Goal: Information Seeking & Learning: Learn about a topic

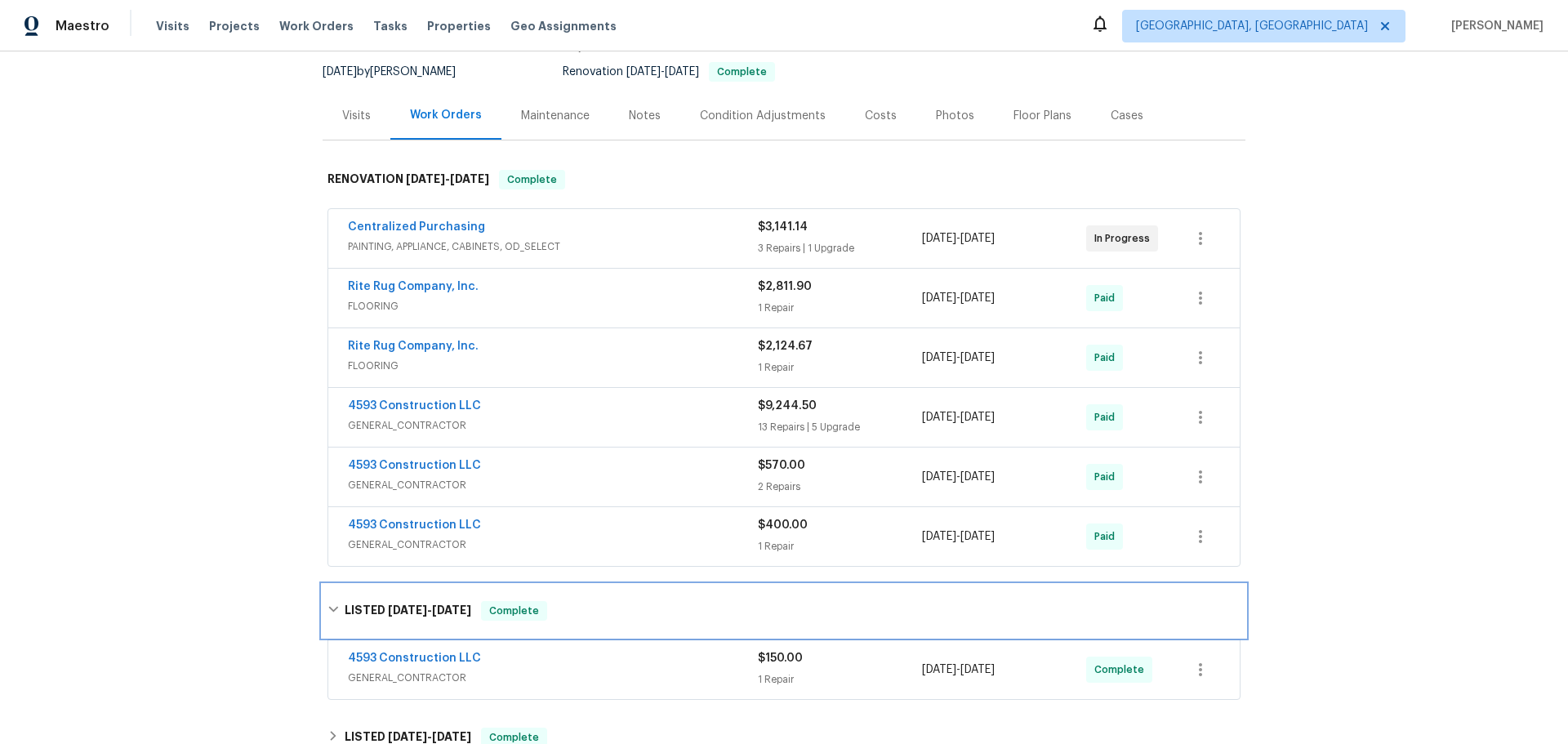
scroll to position [249, 0]
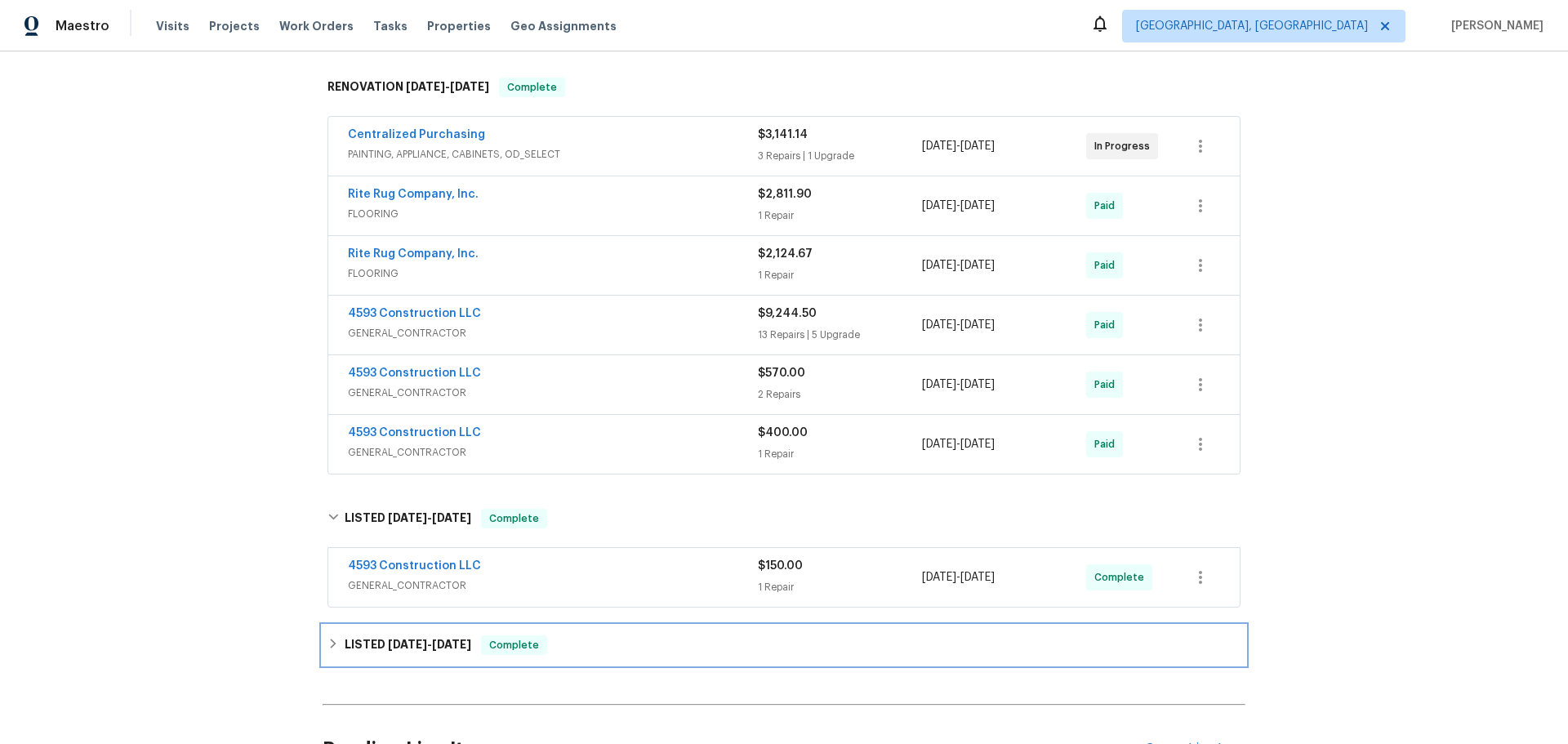
drag, startPoint x: 448, startPoint y: 522, endPoint x: 455, endPoint y: 527, distance: 8.6
click at [482, 637] on span "Complete" at bounding box center [513, 645] width 63 height 16
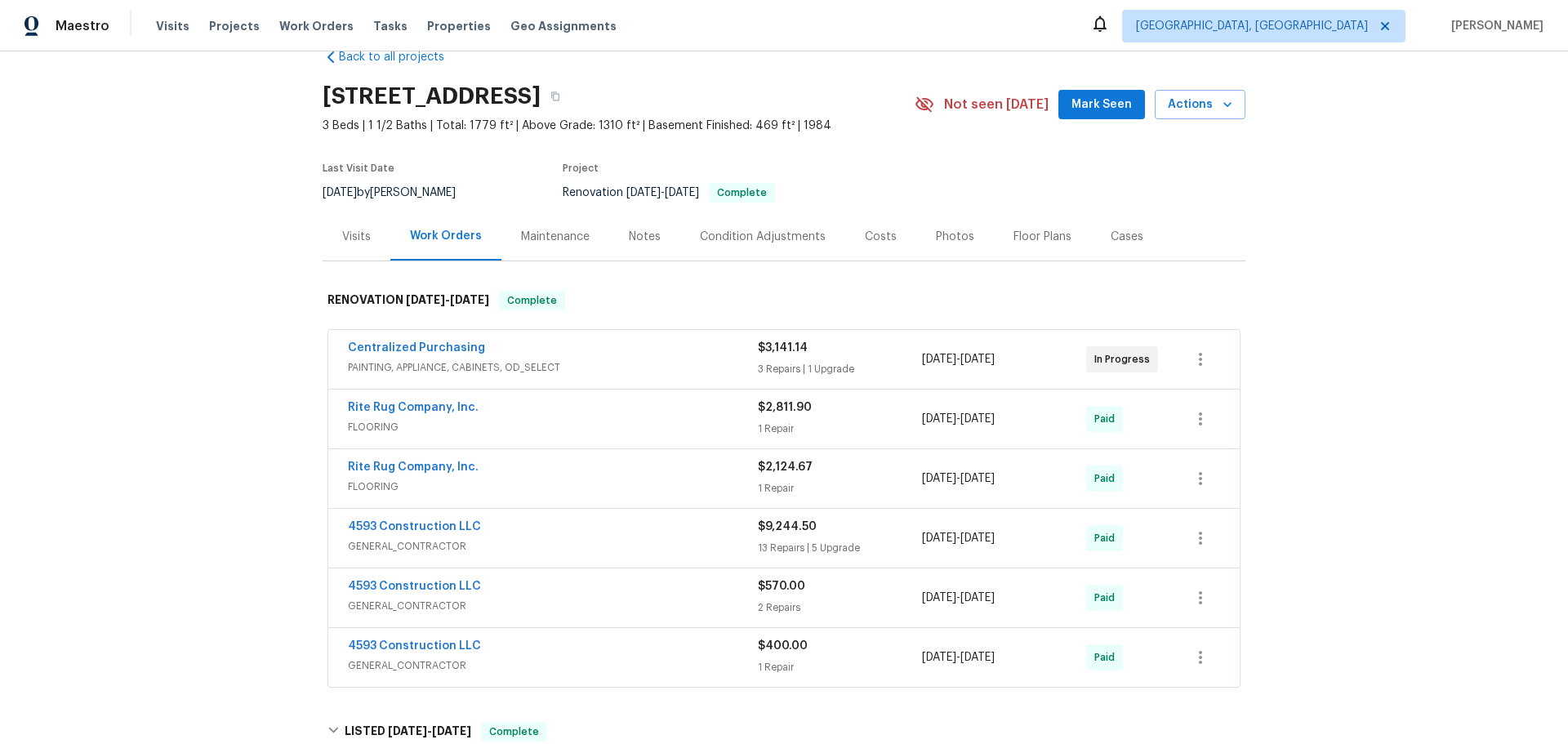
scroll to position [0, 0]
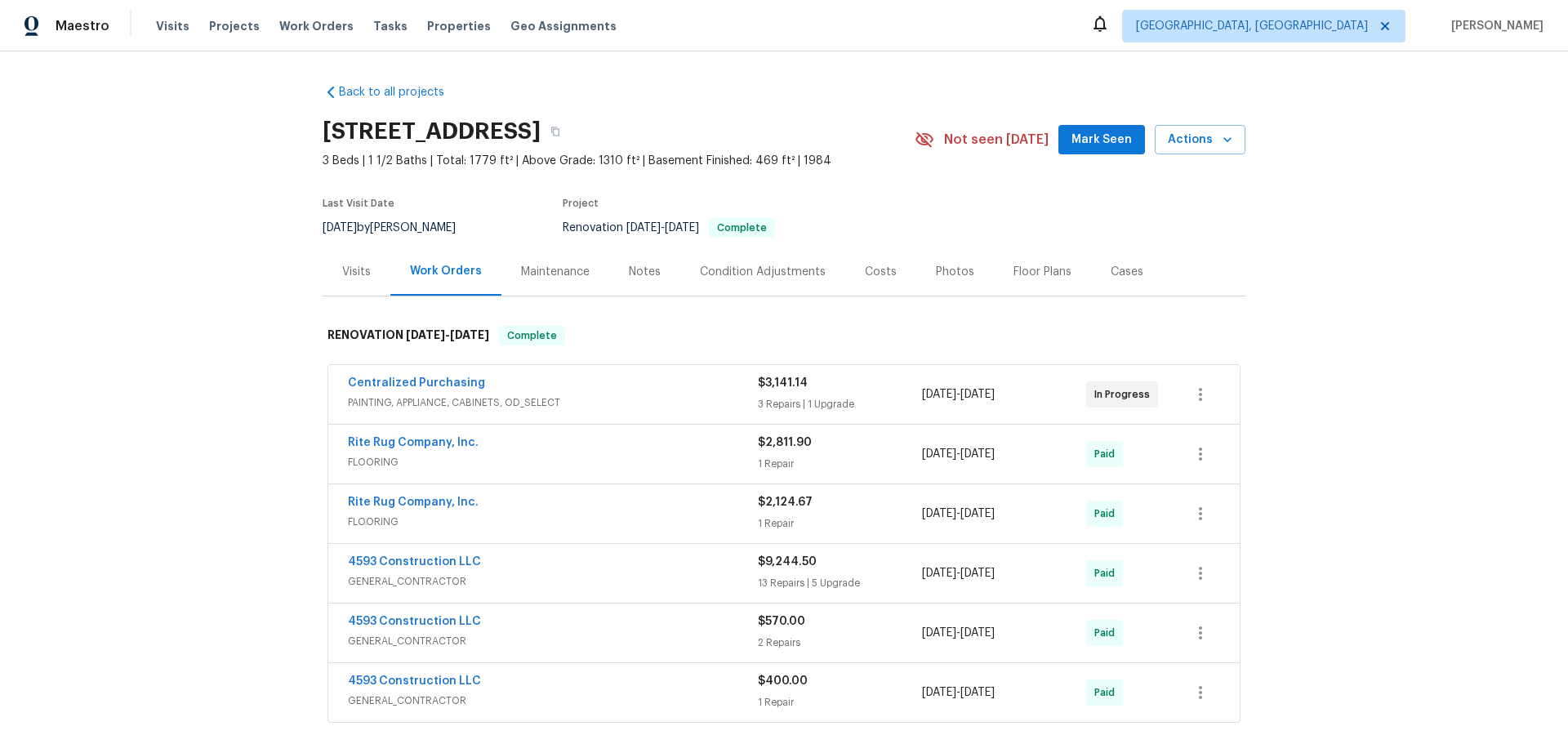
click at [677, 374] on div "Centralized Purchasing" at bounding box center [552, 384] width 410 height 20
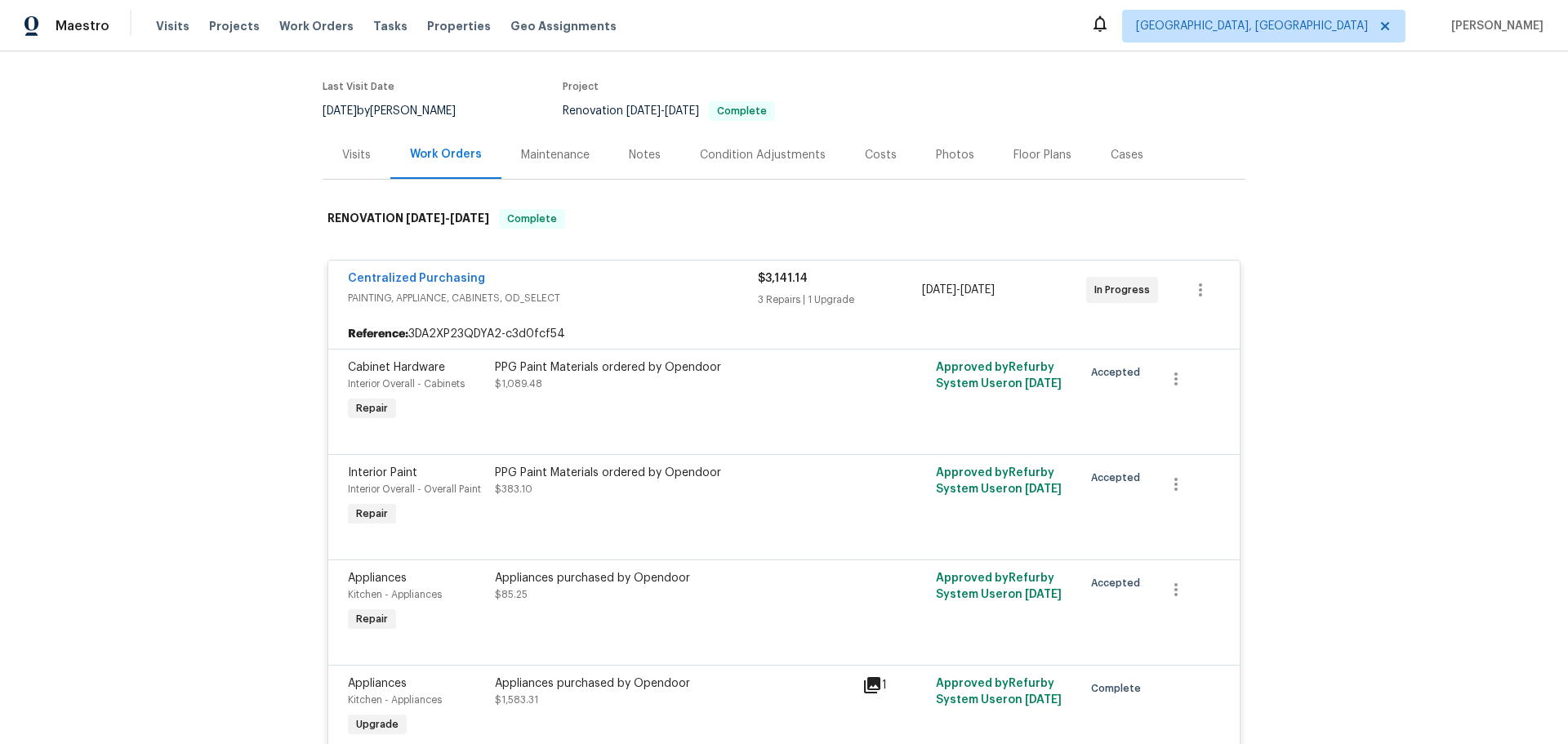
scroll to position [52, 0]
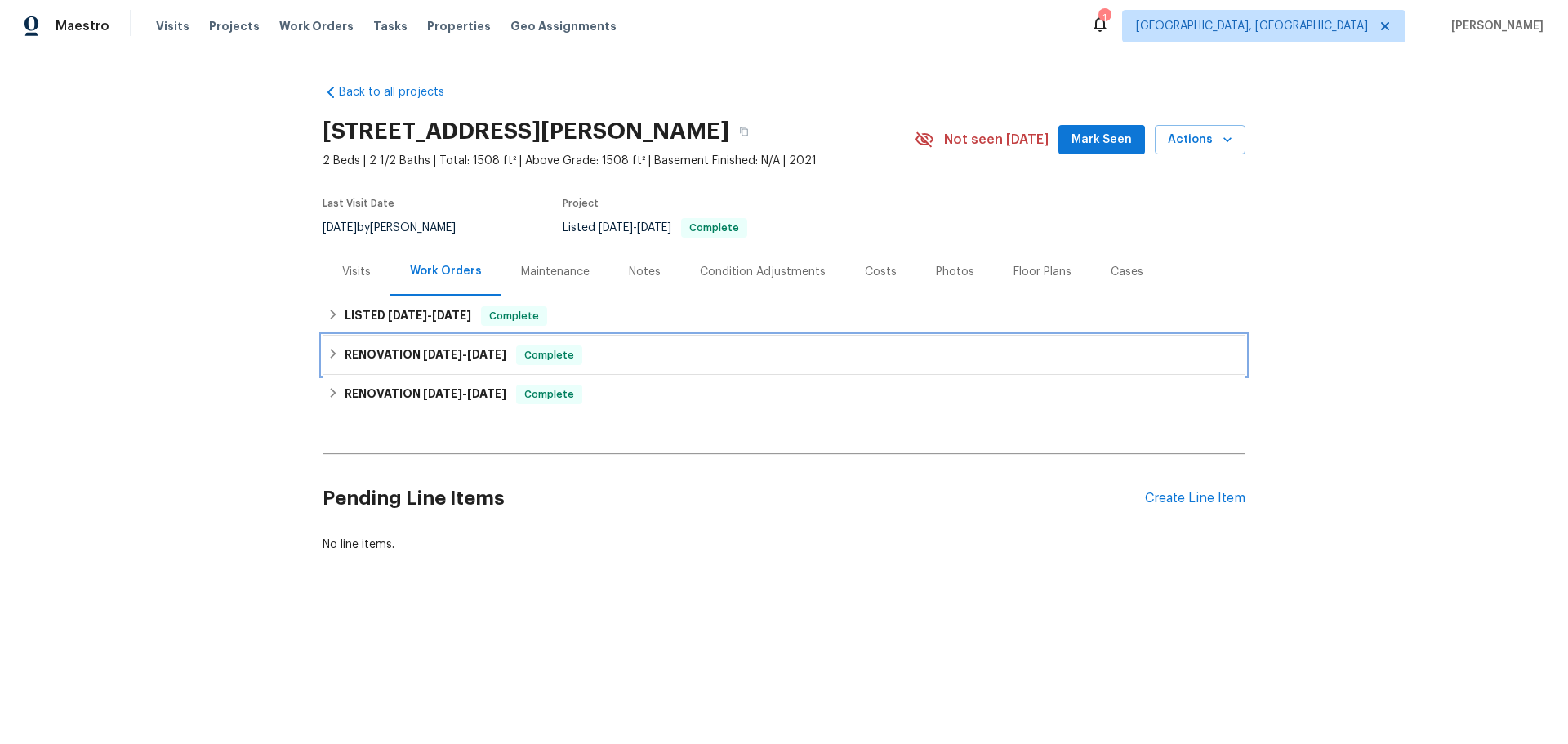
click at [423, 349] on span "11/16/24" at bounding box center [442, 354] width 39 height 11
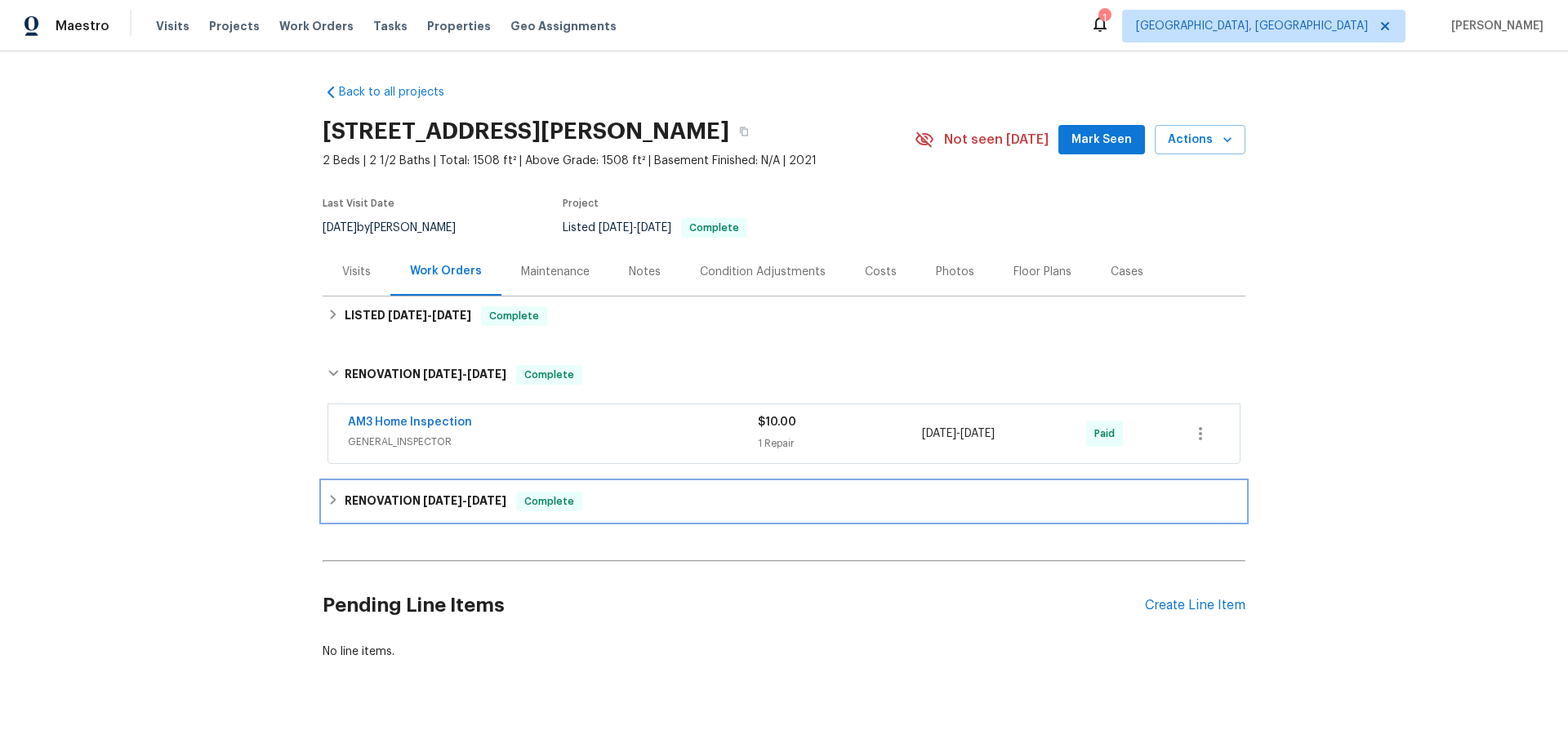
click at [389, 491] on h6 "RENOVATION 11/13/24 - 11/13/24" at bounding box center [425, 501] width 162 height 20
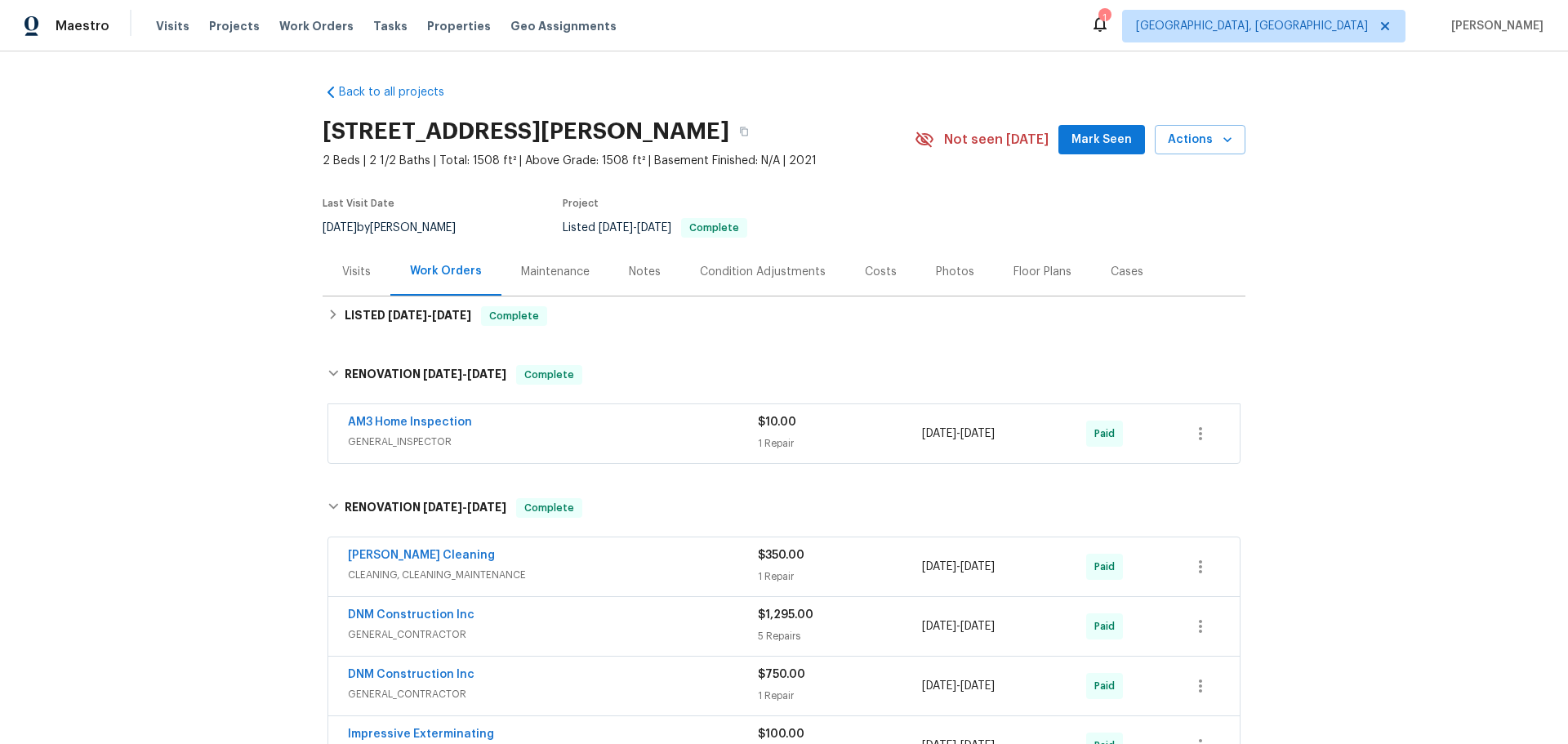
click at [491, 607] on div "DNM Construction Inc" at bounding box center [552, 617] width 410 height 20
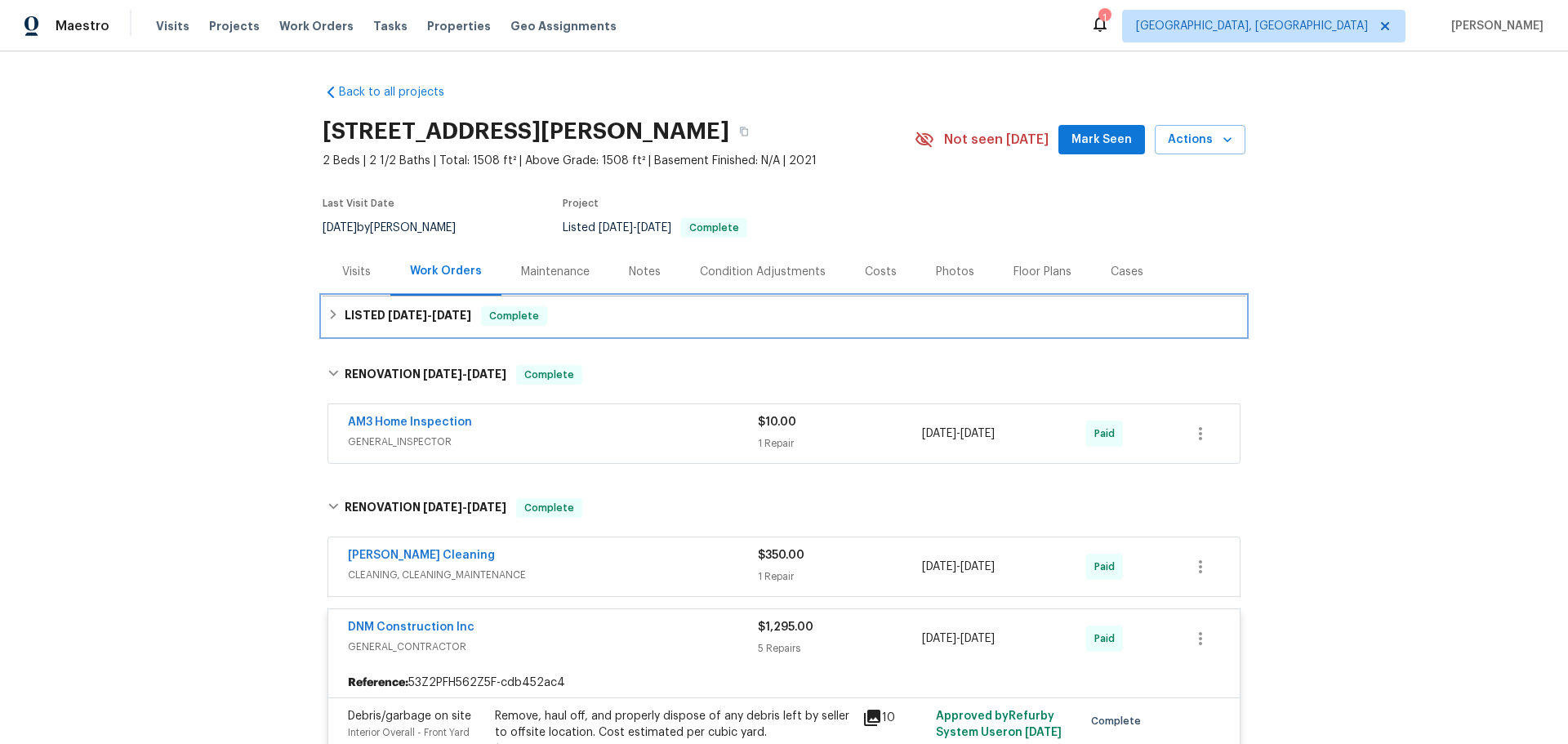
click at [402, 307] on div "LISTED 4/2/25 - 4/9/25 Complete" at bounding box center [784, 317] width 913 height 20
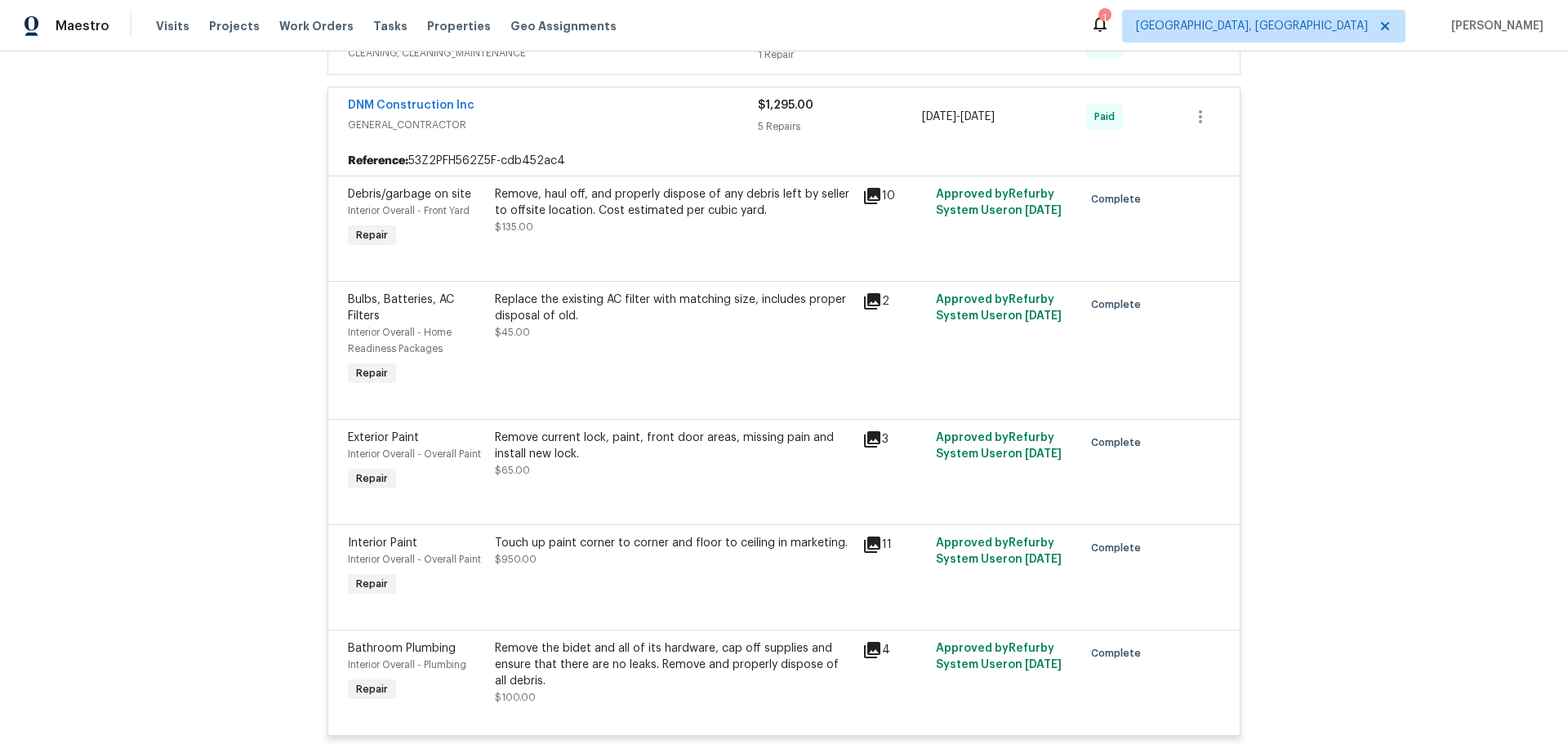
scroll to position [682, 0]
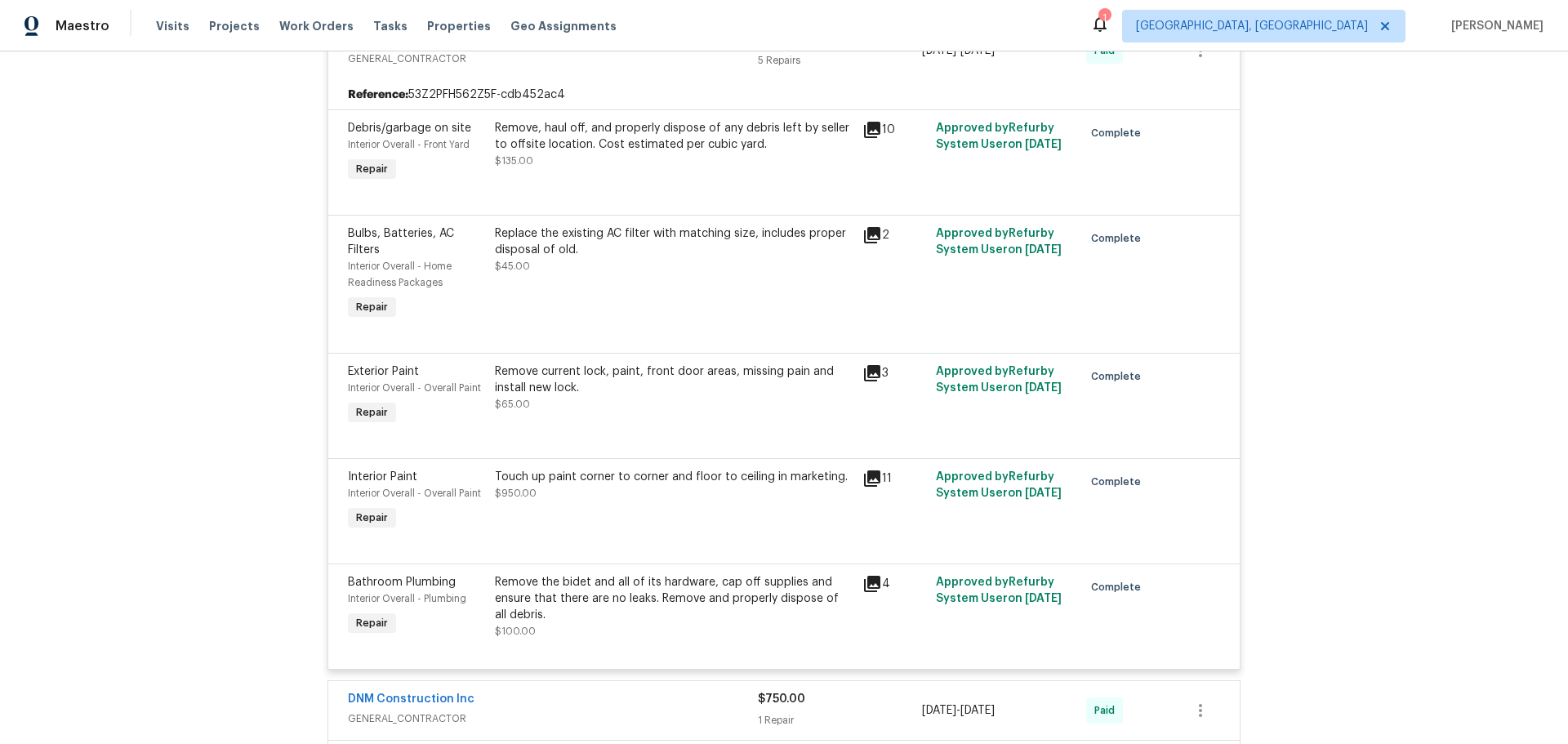
click at [539, 691] on div "DNM Construction Inc" at bounding box center [552, 701] width 410 height 20
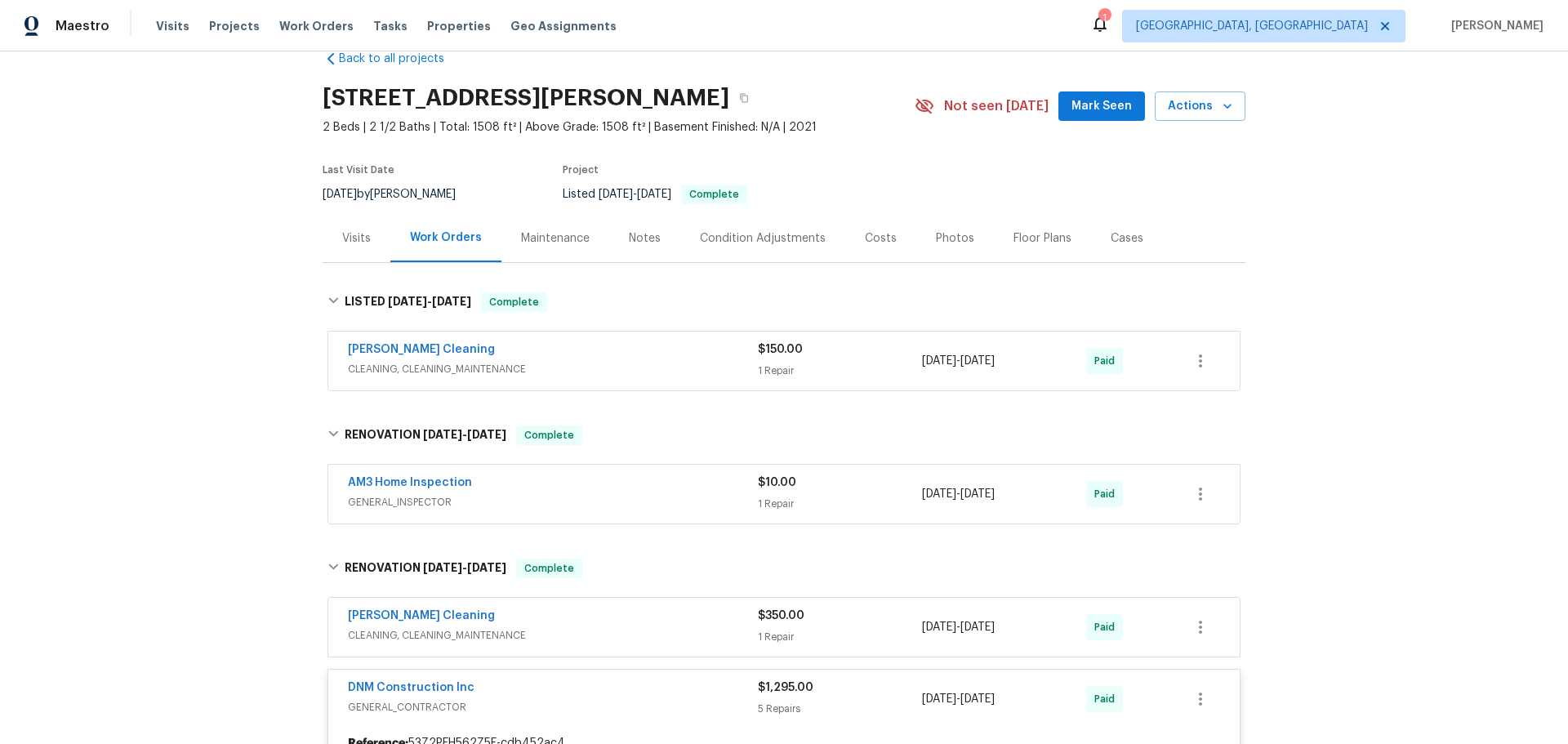
scroll to position [29, 0]
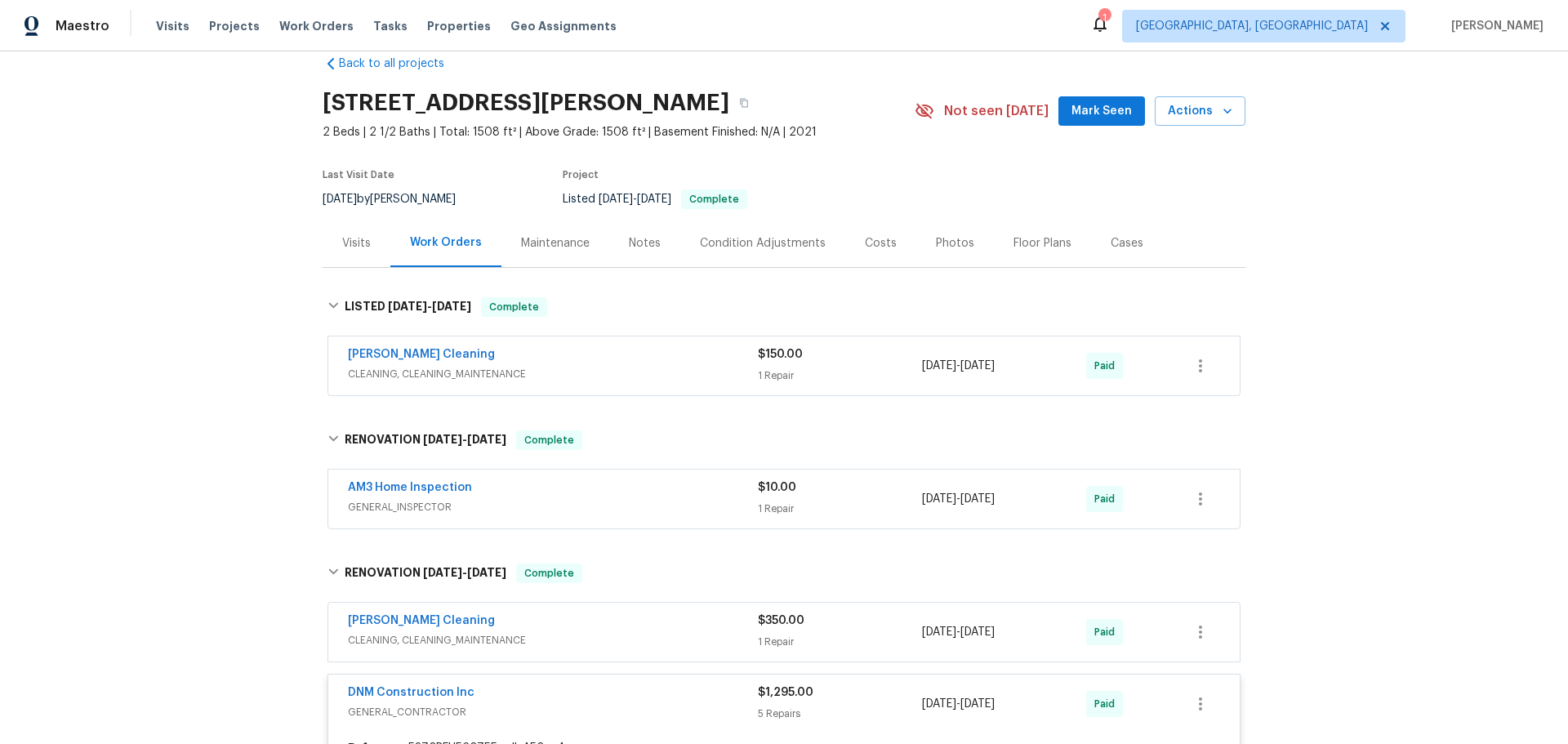
click at [490, 499] on span "GENERAL_INSPECTOR" at bounding box center [552, 507] width 410 height 16
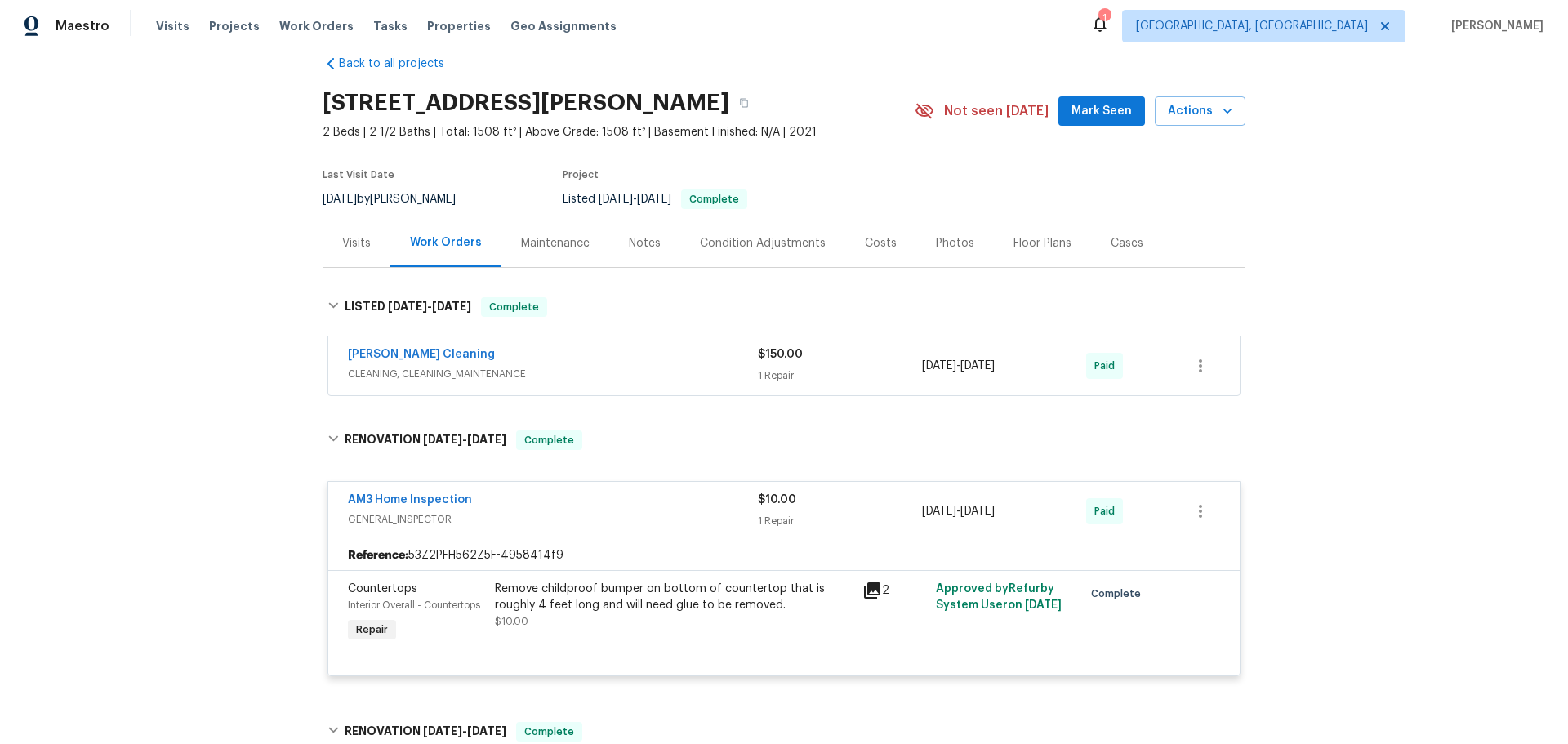
click at [540, 347] on div "Ruiz's Cleaning CLEANING, CLEANING_MAINTENANCE" at bounding box center [552, 366] width 410 height 39
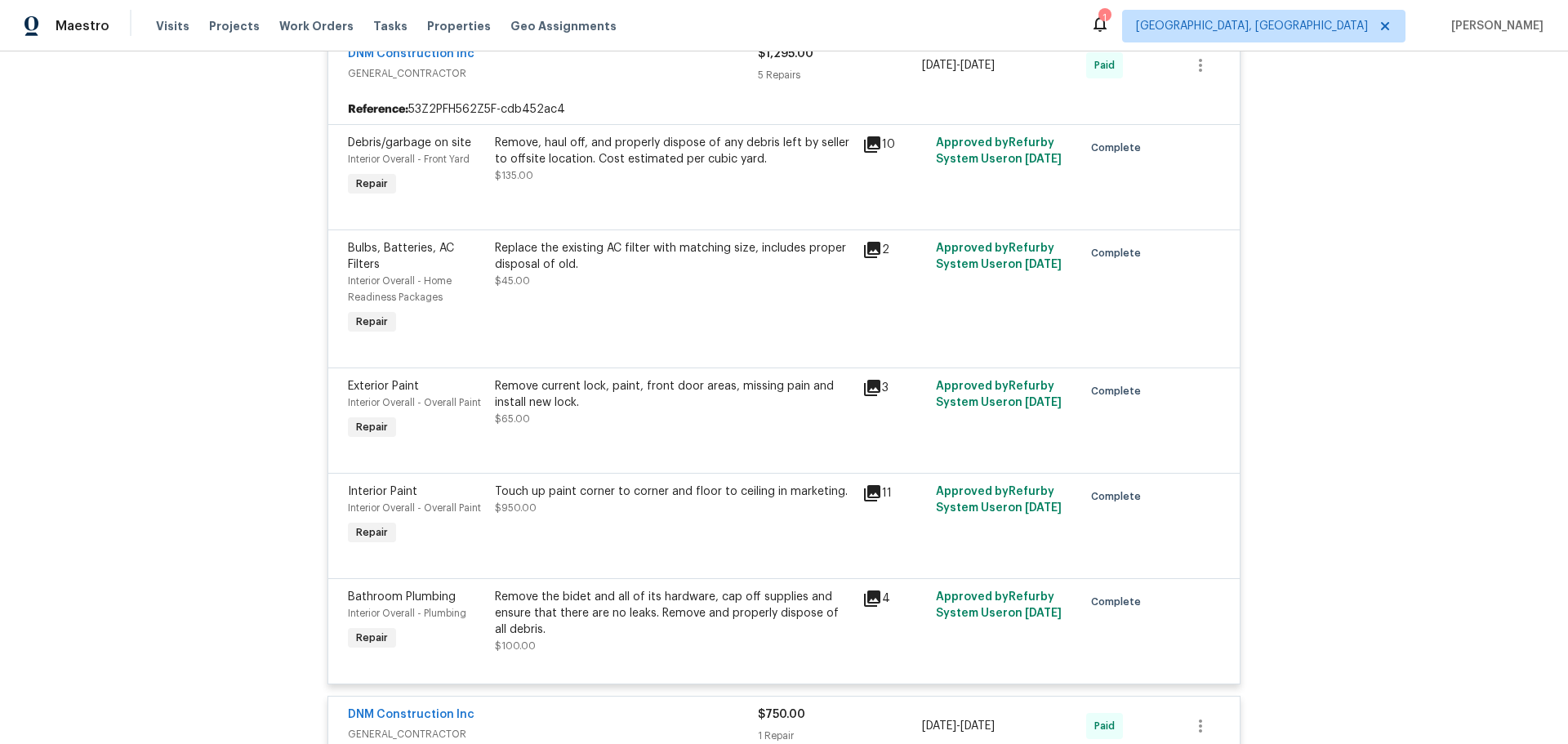
scroll to position [1335, 0]
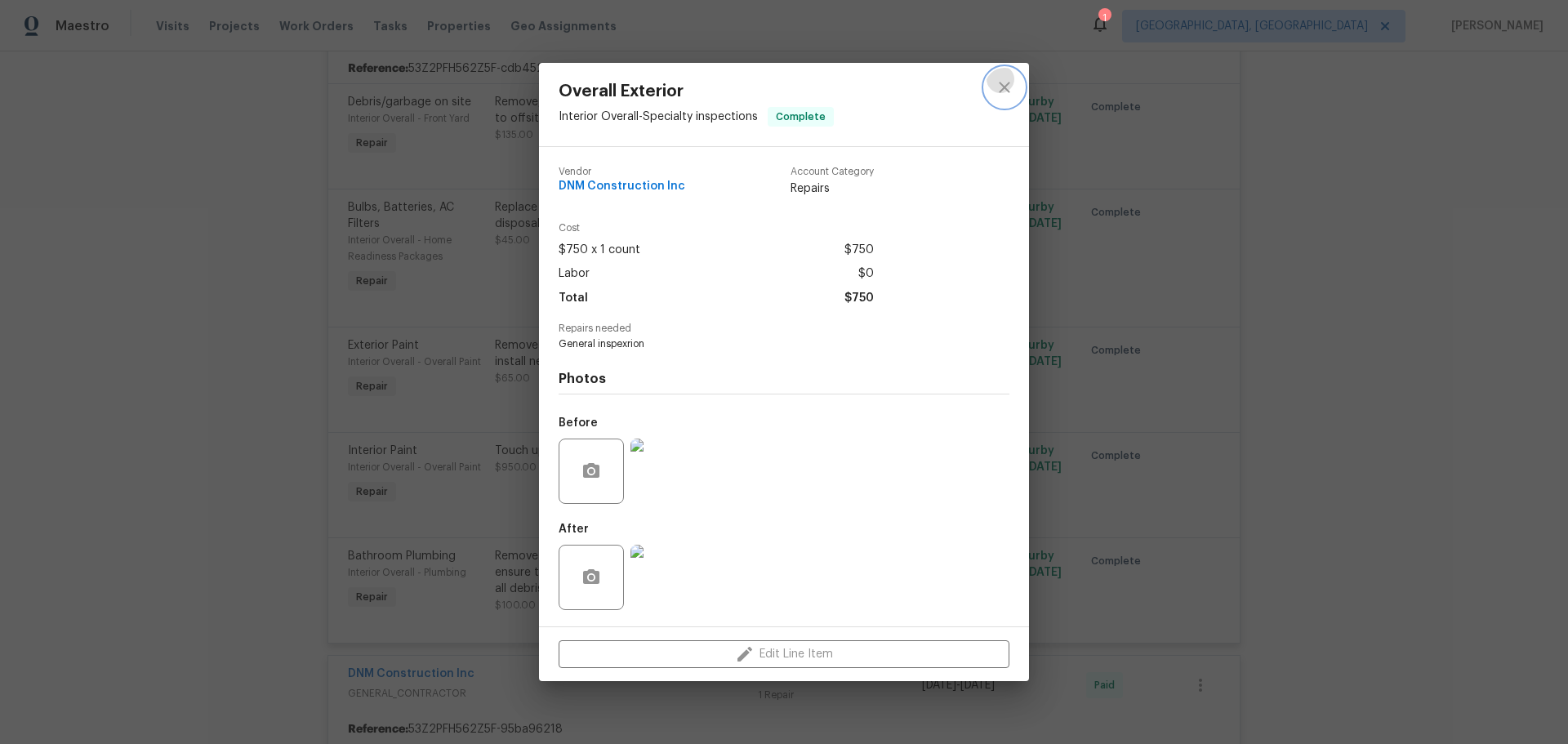
click at [1015, 97] on icon "close" at bounding box center [1005, 88] width 20 height 20
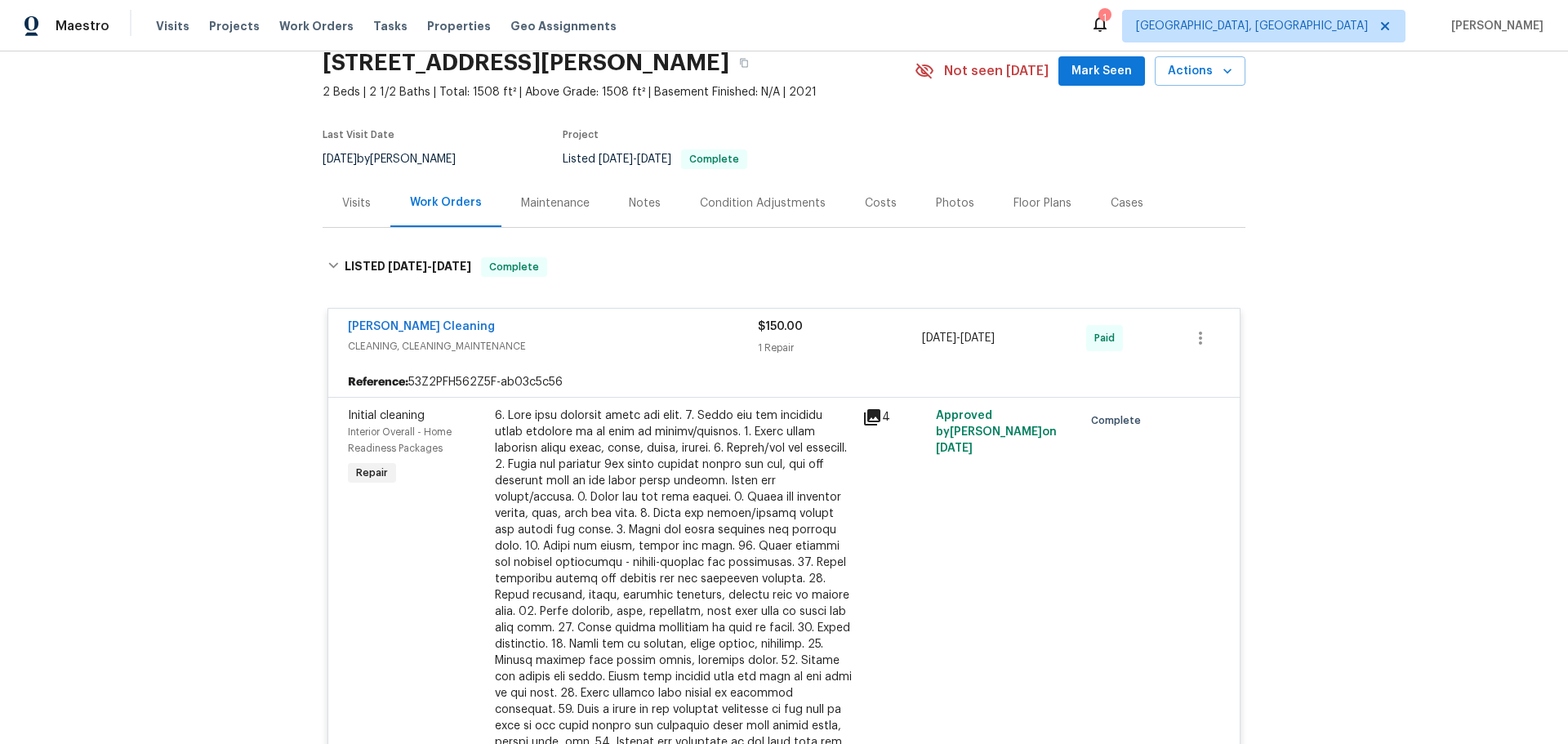
scroll to position [0, 0]
